Goal: Register for event/course

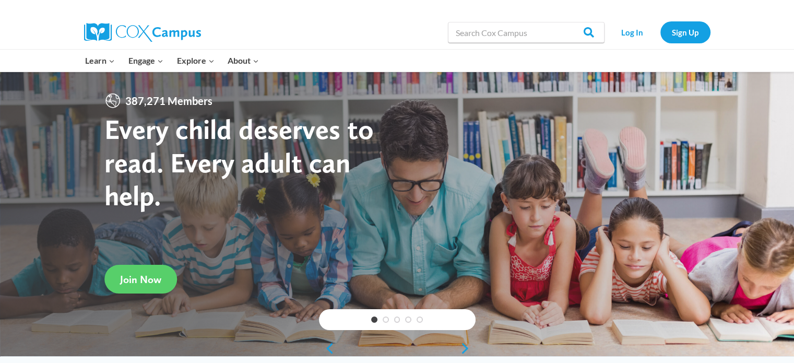
click at [605, 13] on div at bounding box center [553, 8] width 313 height 16
click at [628, 34] on link "Log In" at bounding box center [632, 31] width 45 height 21
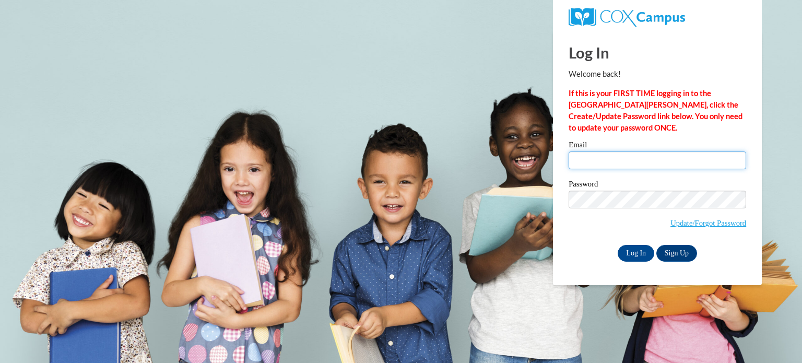
click at [623, 160] on input "Email" at bounding box center [658, 160] width 178 height 18
type input "hmorones@kusd.edu"
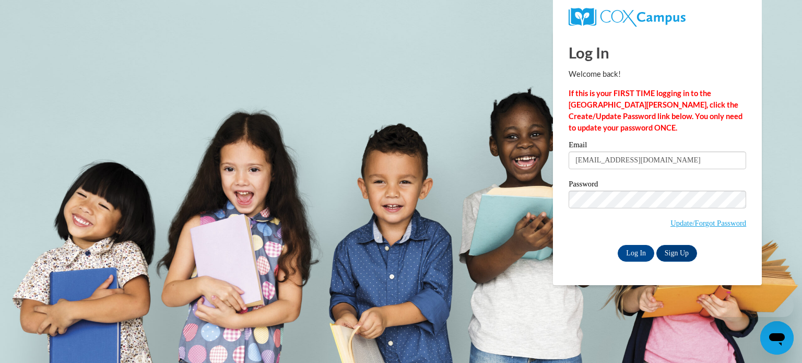
click at [641, 179] on div "Email hmorones@kusd.edu Password Update/Forgot Password Log In Sign Up OR" at bounding box center [658, 201] width 178 height 120
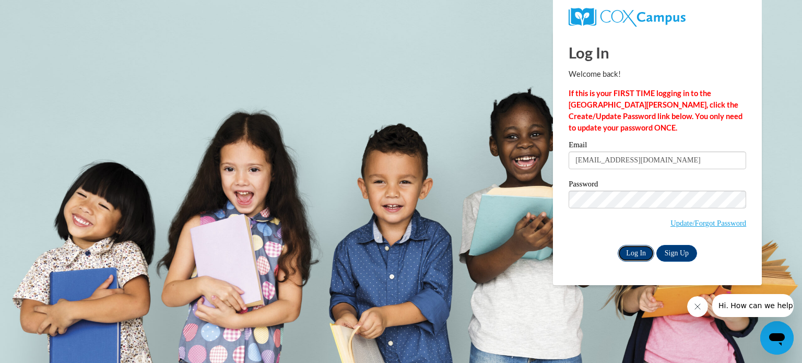
click at [639, 256] on input "Log In" at bounding box center [636, 253] width 37 height 17
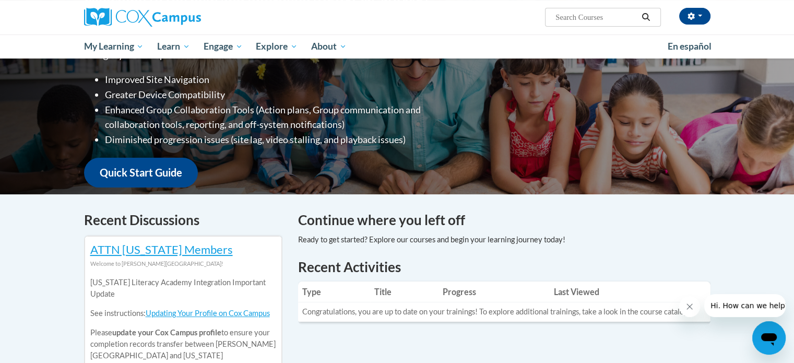
scroll to position [167, 0]
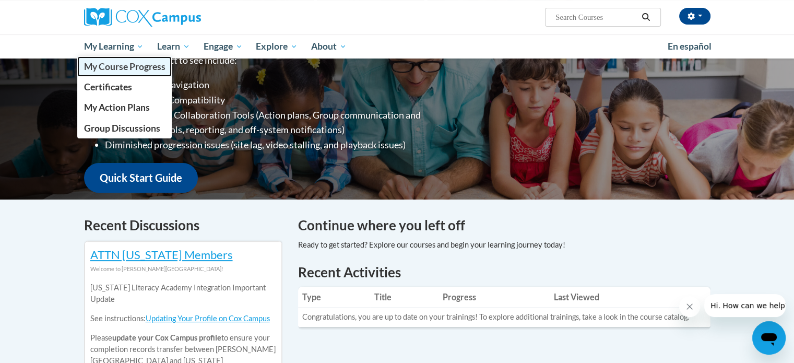
click at [129, 68] on span "My Course Progress" at bounding box center [124, 66] width 81 height 11
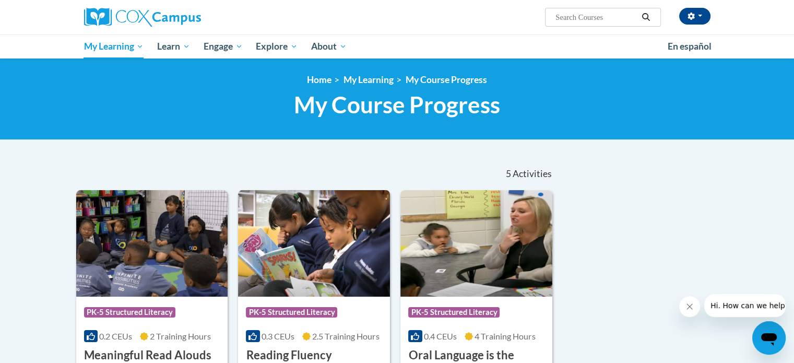
click at [585, 19] on input "Search..." at bounding box center [597, 17] width 84 height 13
type input "response to intervention"
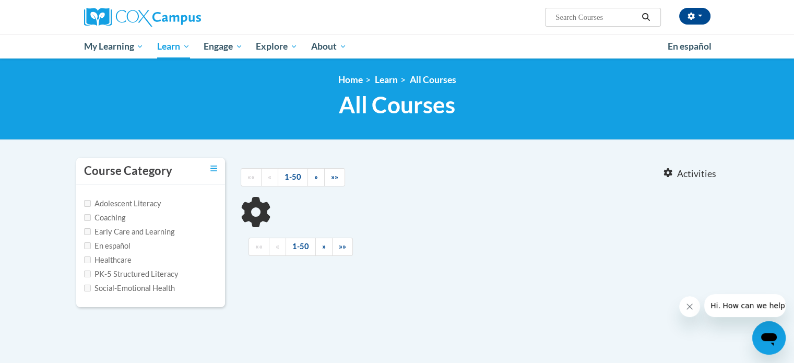
type input "response to intervention"
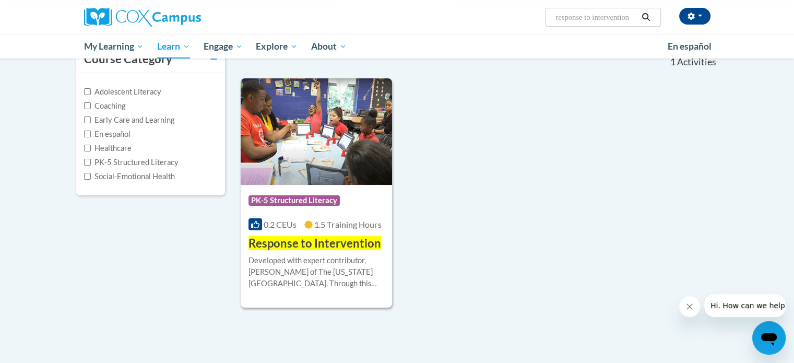
scroll to position [113, 0]
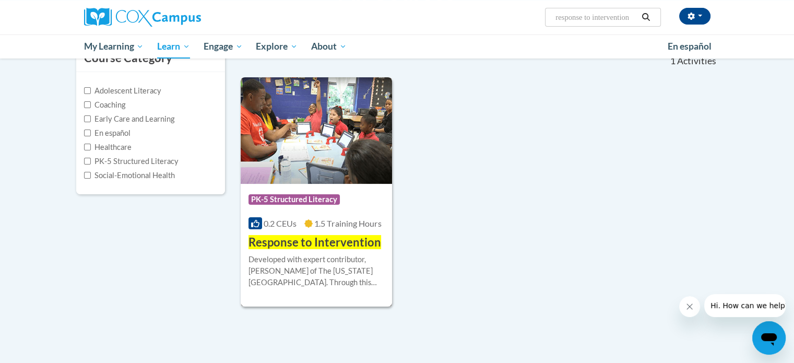
click at [364, 249] on span "Response to Intervention" at bounding box center [315, 242] width 133 height 14
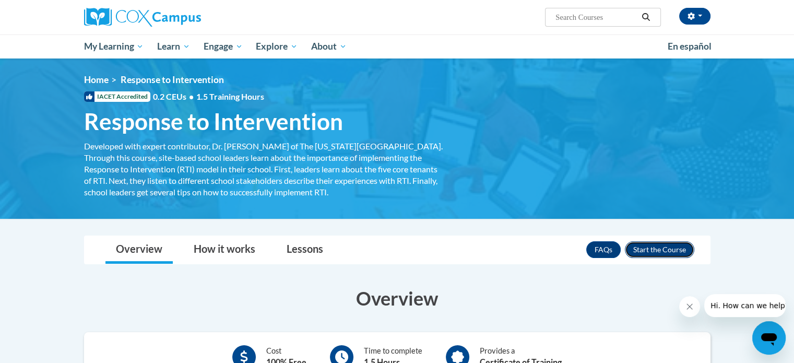
click at [639, 247] on button "Enroll" at bounding box center [659, 249] width 69 height 17
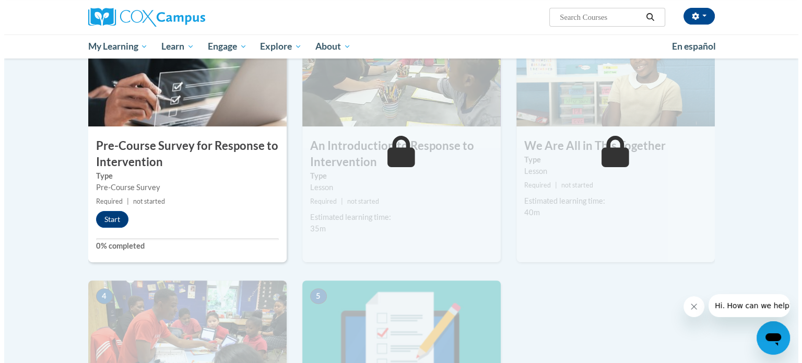
scroll to position [248, 0]
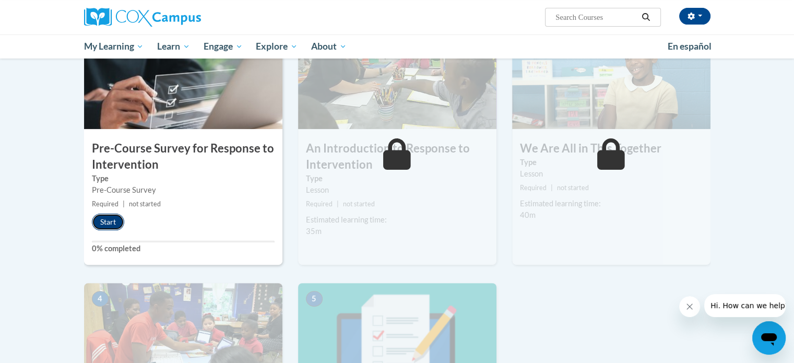
click at [108, 225] on button "Start" at bounding box center [108, 222] width 32 height 17
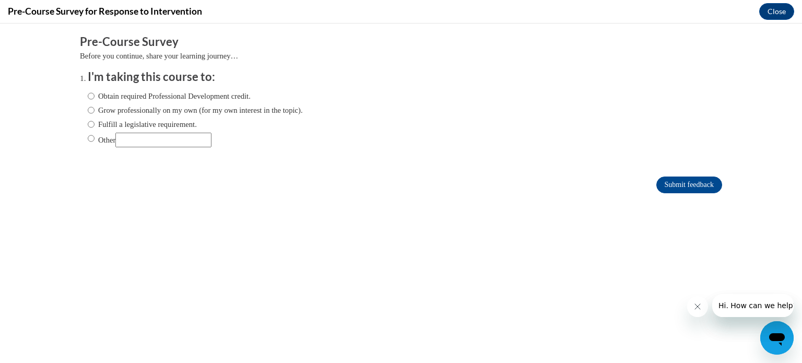
scroll to position [0, 0]
click at [88, 96] on input "Obtain required Professional Development credit." at bounding box center [91, 95] width 7 height 11
radio input "true"
click at [88, 125] on input "Fulfill a legislative requirement." at bounding box center [91, 124] width 7 height 11
radio input "true"
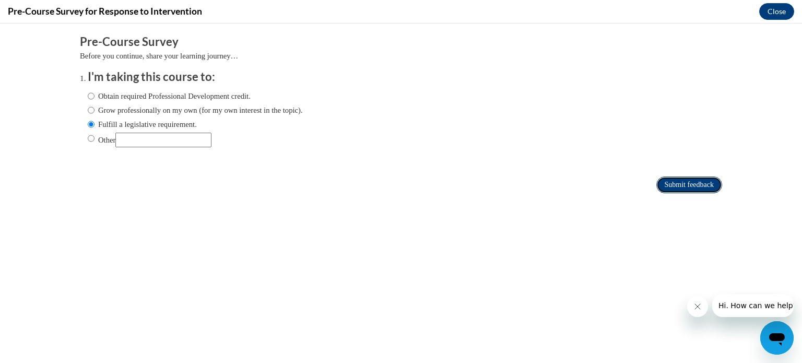
click at [656, 185] on input "Submit feedback" at bounding box center [689, 185] width 66 height 17
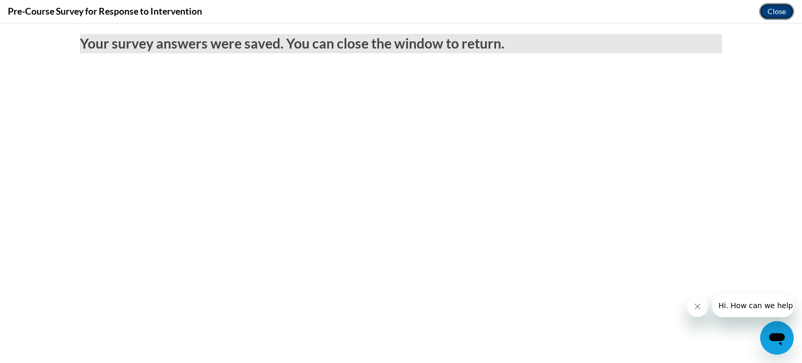
click at [779, 12] on button "Close" at bounding box center [776, 11] width 35 height 17
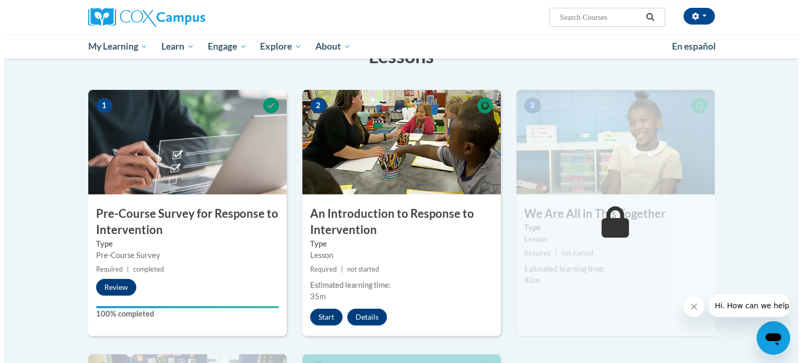
scroll to position [179, 0]
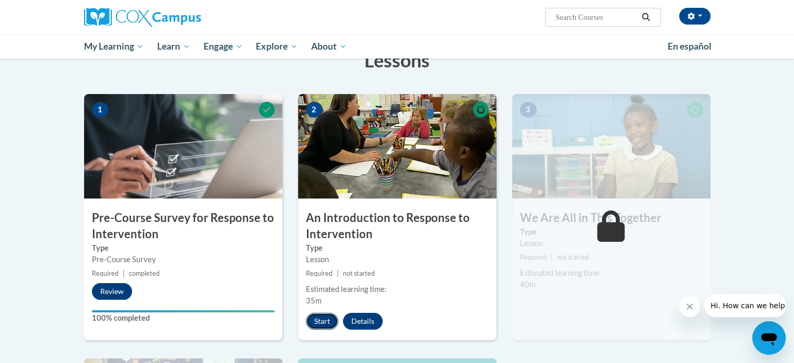
click at [322, 315] on button "Start" at bounding box center [322, 321] width 32 height 17
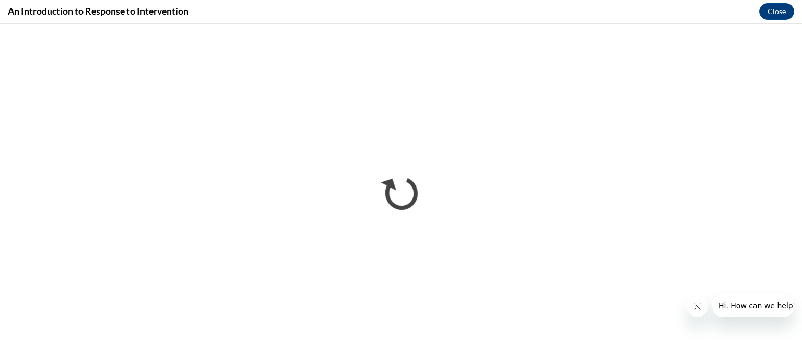
scroll to position [0, 0]
click at [695, 303] on icon "Close message from company" at bounding box center [697, 306] width 8 height 8
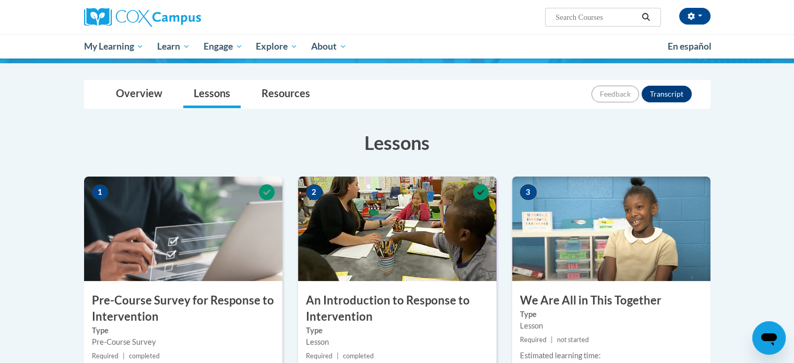
scroll to position [96, 0]
